Goal: Check status

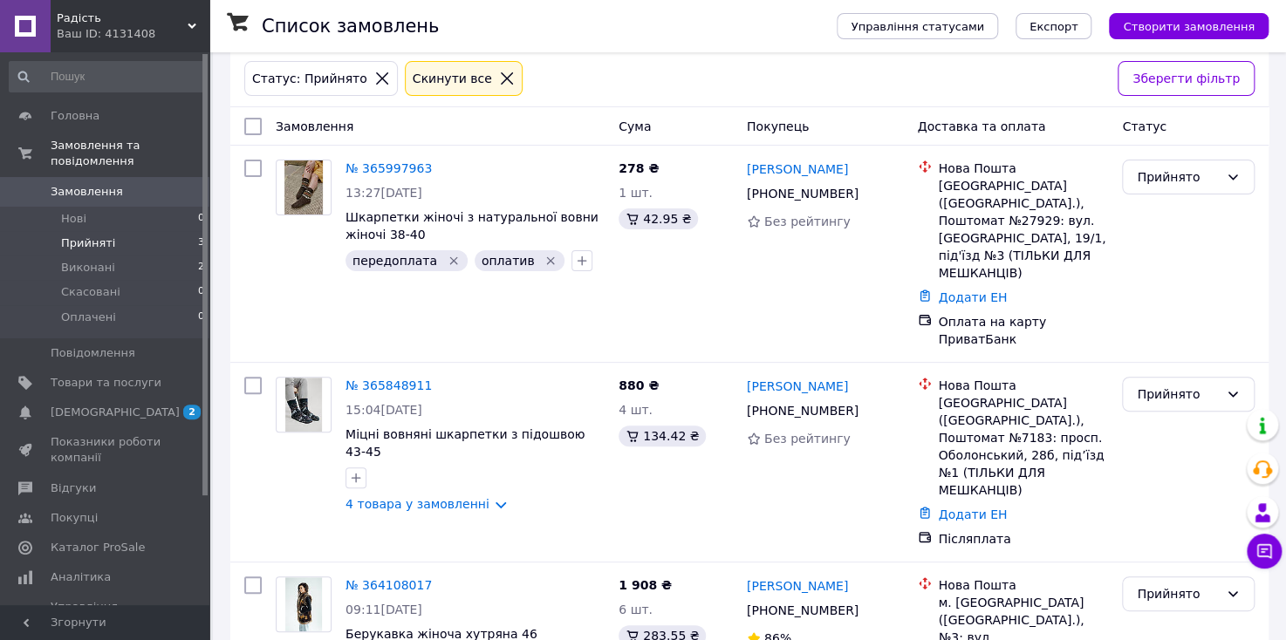
scroll to position [76, 0]
click at [92, 236] on span "Прийняті" at bounding box center [88, 244] width 54 height 16
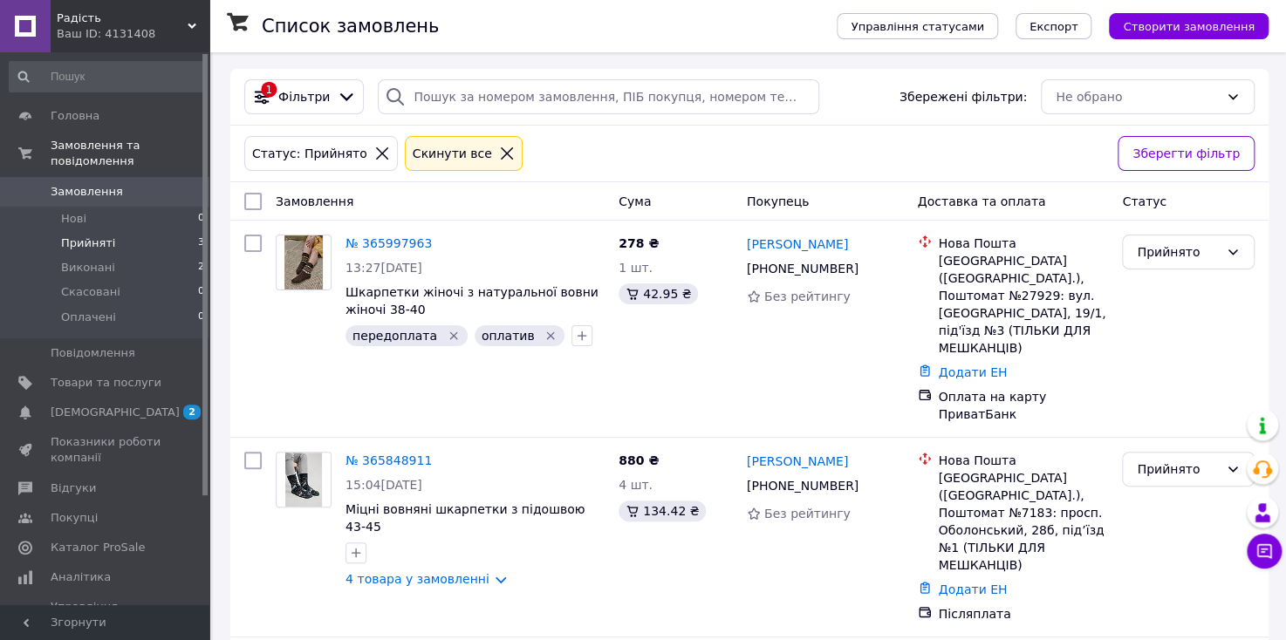
scroll to position [76, 0]
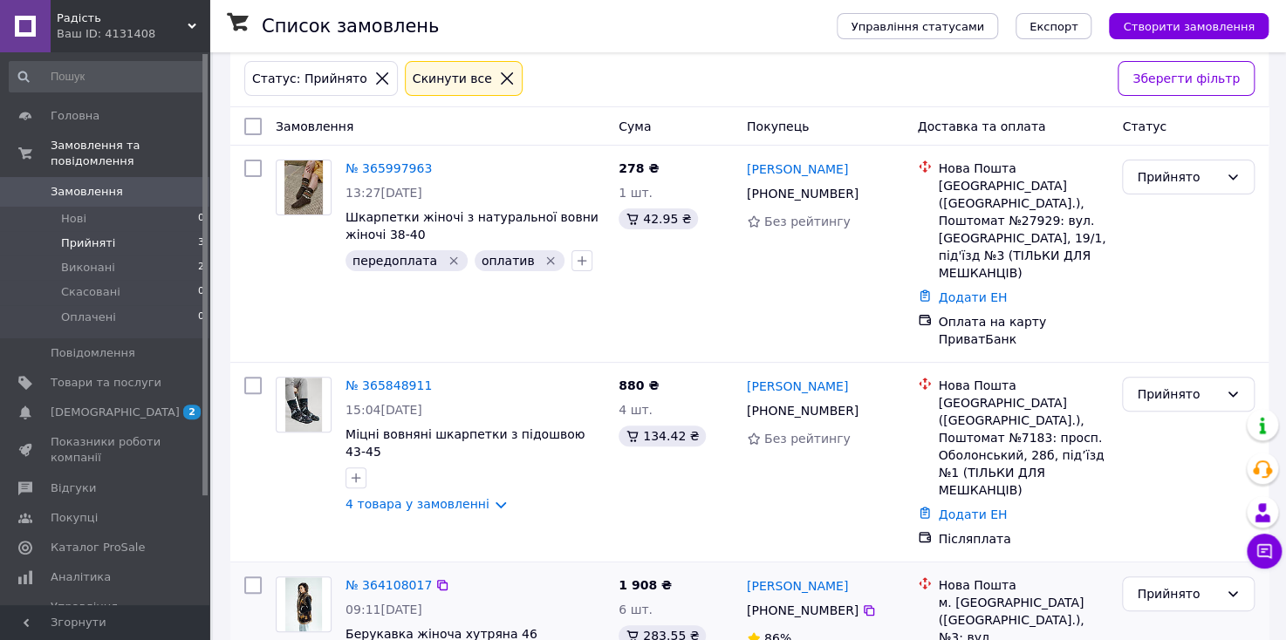
copy span "59001465756017"
click at [120, 256] on li "Виконані 2" at bounding box center [107, 268] width 215 height 24
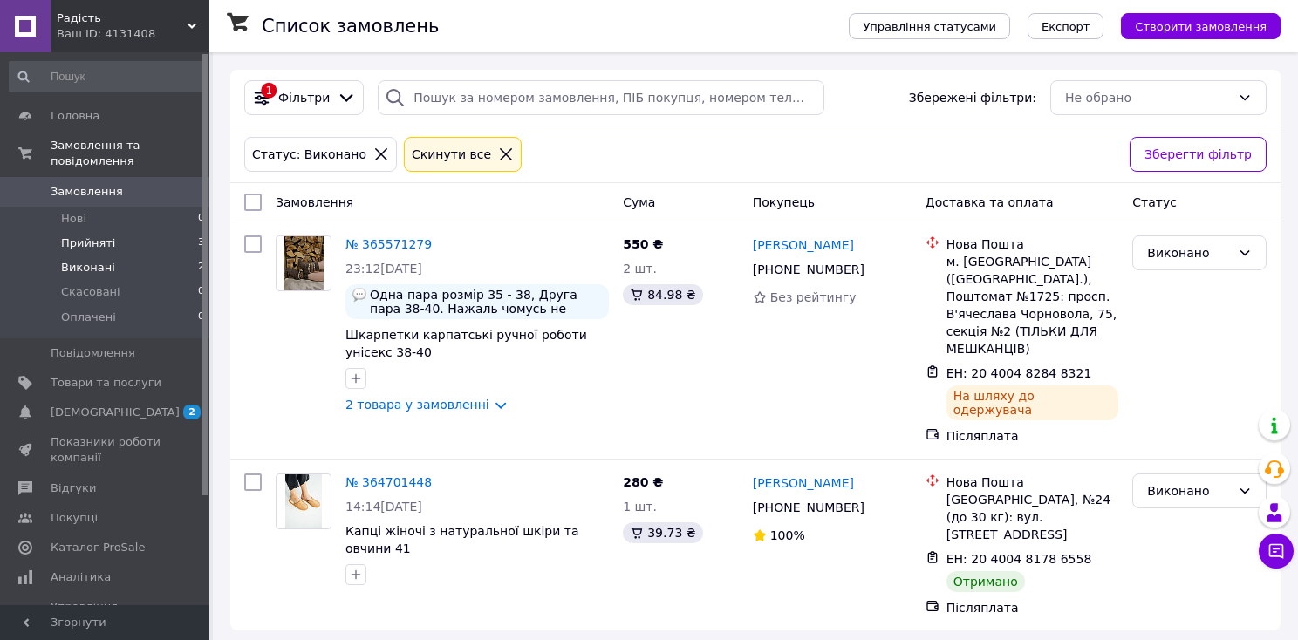
click at [104, 236] on span "Прийняті" at bounding box center [88, 244] width 54 height 16
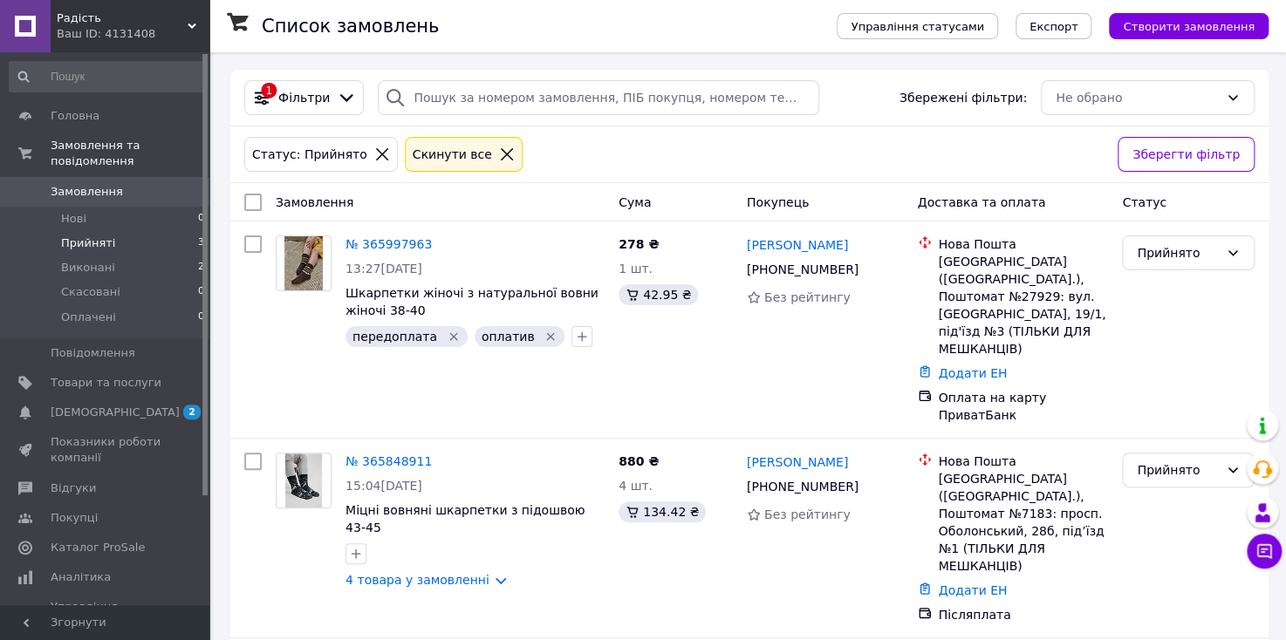
scroll to position [76, 0]
